Goal: Find specific page/section: Find specific page/section

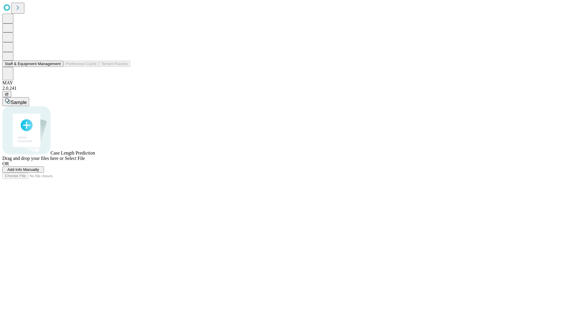
click at [57, 67] on button "Staff & Equipment Management" at bounding box center [32, 64] width 61 height 6
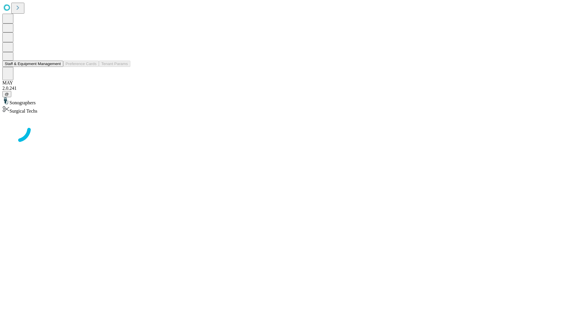
click at [57, 67] on button "Staff & Equipment Management" at bounding box center [32, 64] width 61 height 6
